Goal: Book appointment/travel/reservation

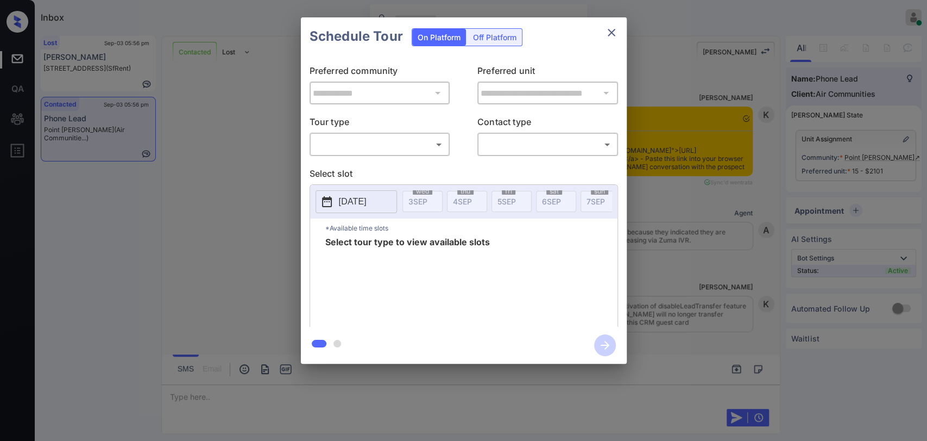
scroll to position [1108, 0]
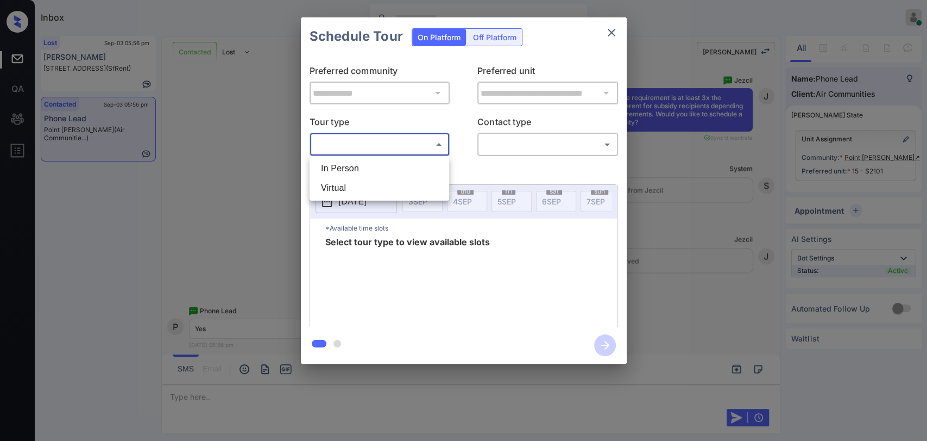
click at [390, 148] on body "Inbox [PERSON_NAME] [PERSON_NAME] Online Set yourself offline Set yourself on b…" at bounding box center [463, 220] width 927 height 441
click at [366, 165] on li "In Person" at bounding box center [379, 169] width 134 height 20
type input "********"
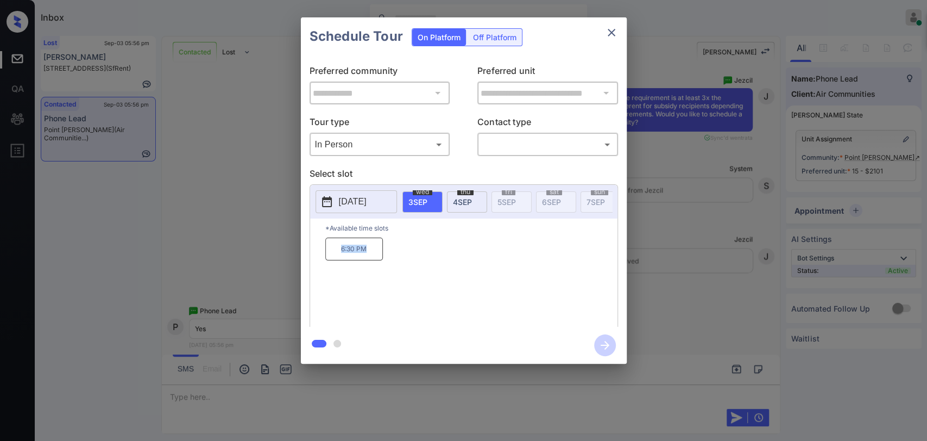
drag, startPoint x: 373, startPoint y: 249, endPoint x: 383, endPoint y: 249, distance: 10.9
click at [383, 249] on div "6:30 PM" at bounding box center [471, 280] width 292 height 87
copy p "6:30 PM"
click at [608, 26] on icon "close" at bounding box center [611, 32] width 13 height 13
